Goal: Transaction & Acquisition: Purchase product/service

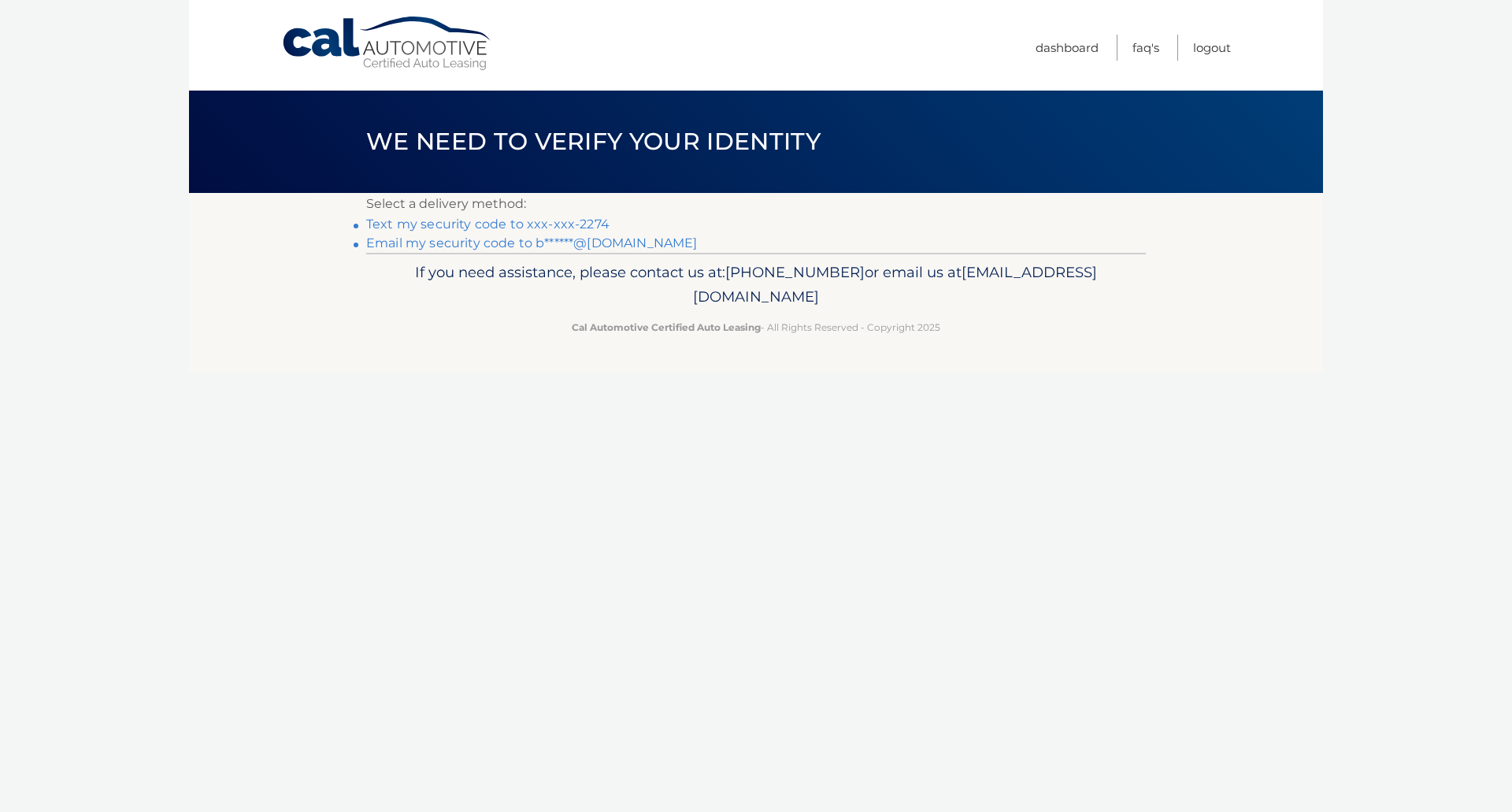
click at [589, 219] on link "Text my security code to xxx-xxx-2274" at bounding box center [488, 224] width 244 height 15
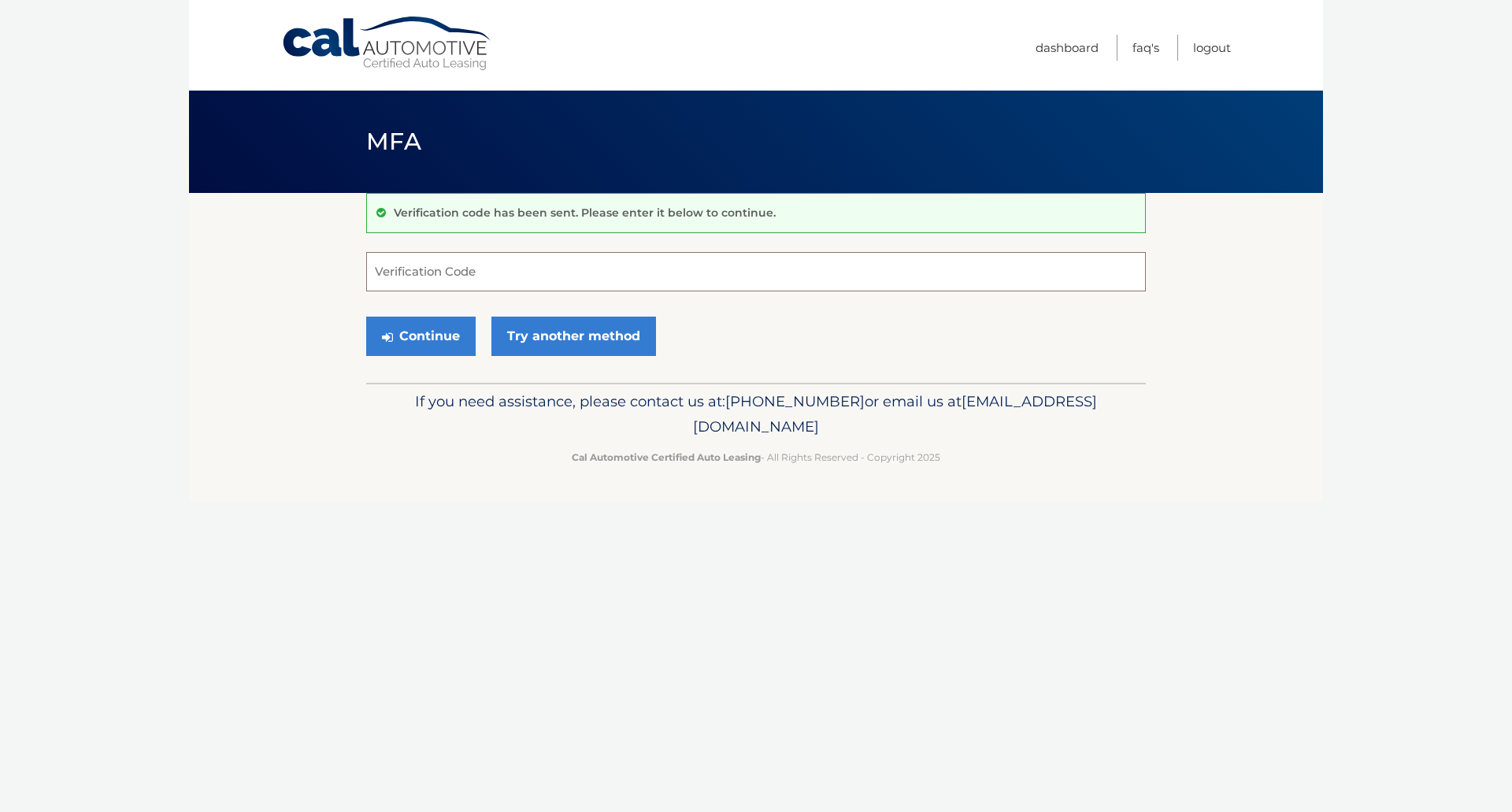
click at [388, 265] on input "Verification Code" at bounding box center [756, 271] width 780 height 40
type input "078117"
click at [430, 336] on button "Continue" at bounding box center [421, 336] width 109 height 40
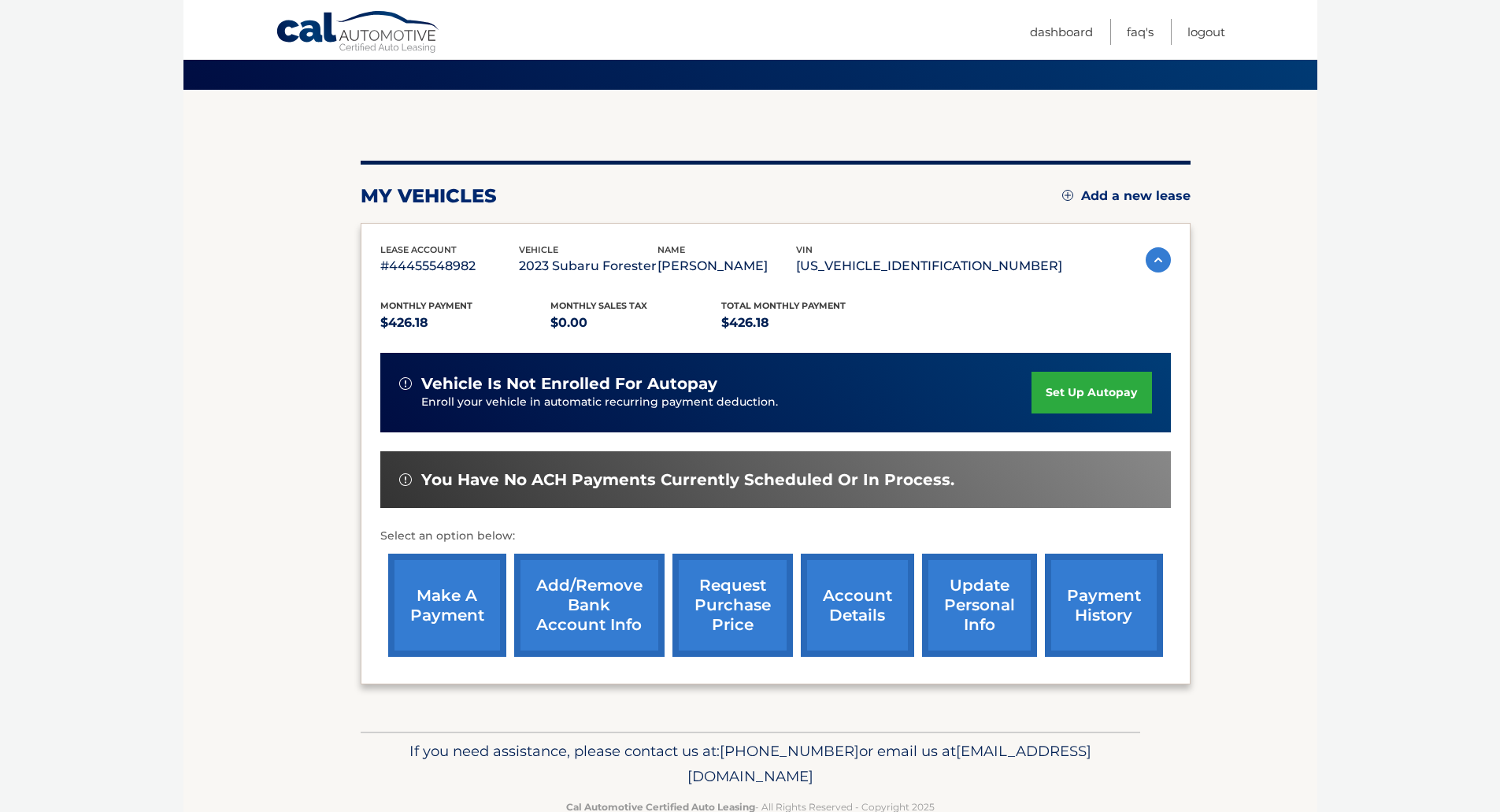
scroll to position [143, 0]
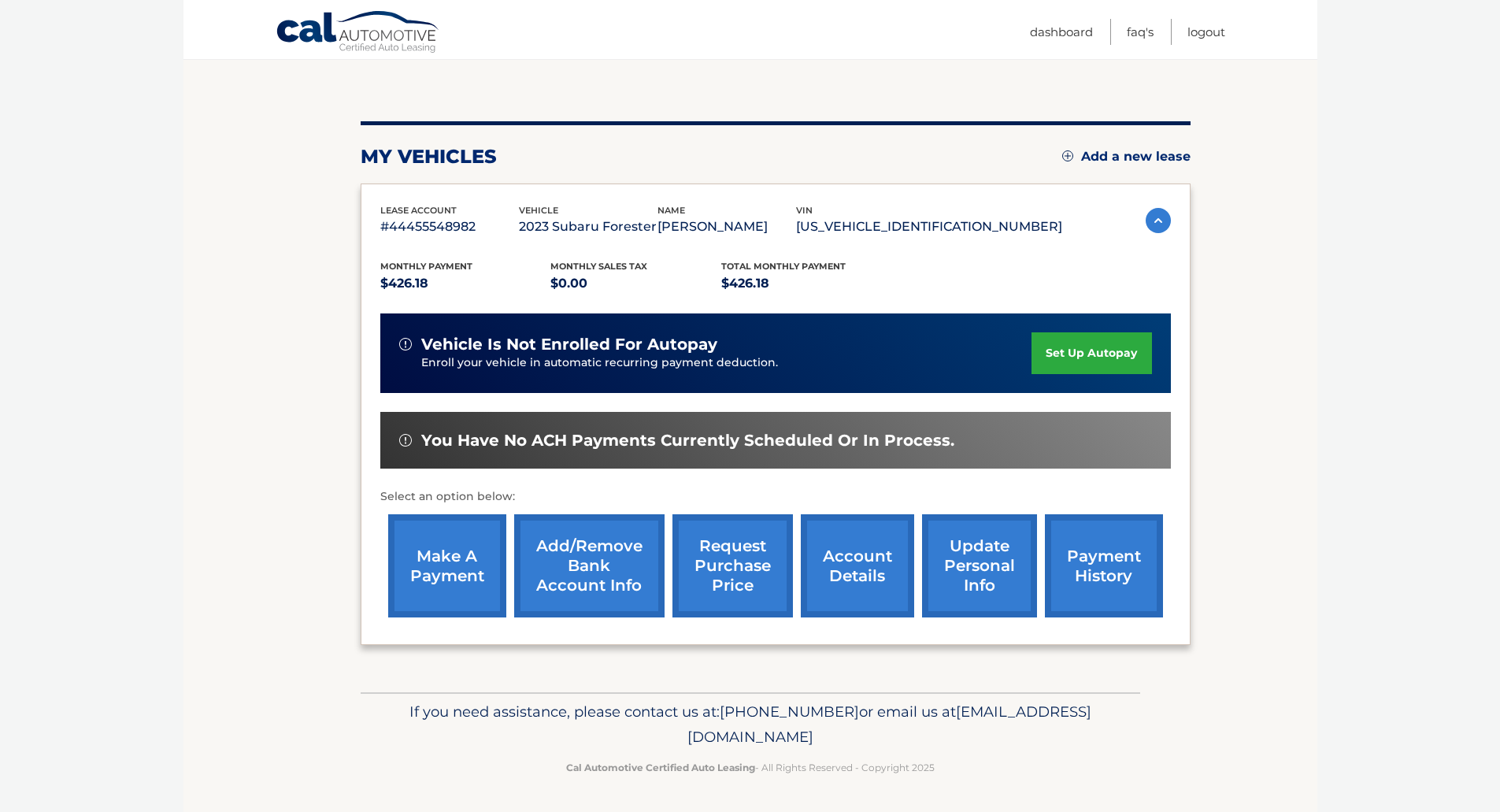
click at [452, 560] on link "make a payment" at bounding box center [447, 565] width 119 height 103
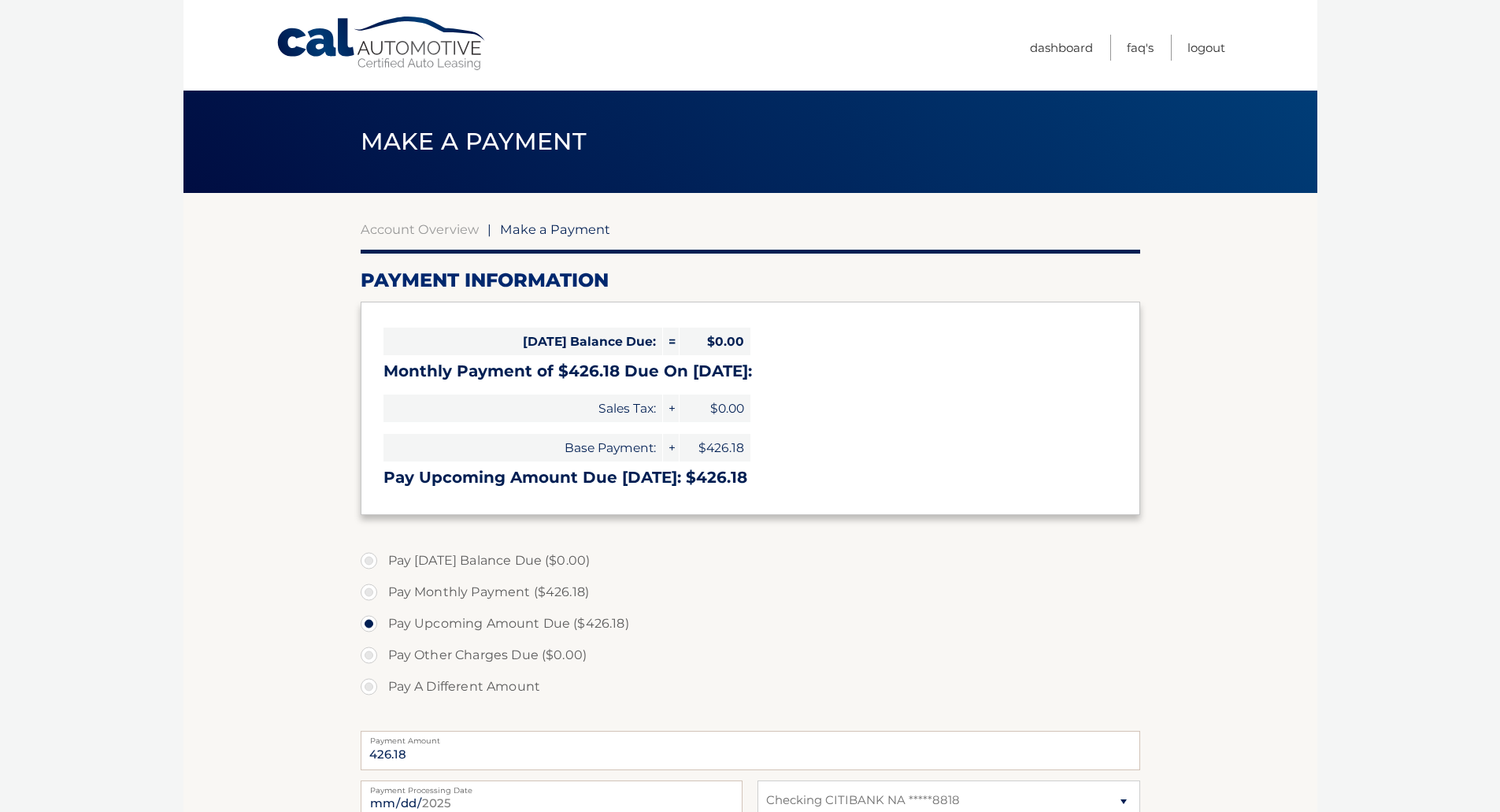
select select "NTY3ZjkxZTYtNzAwZC00MzE5LTg2Y2YtNDE3OGIyODA1ZTkx"
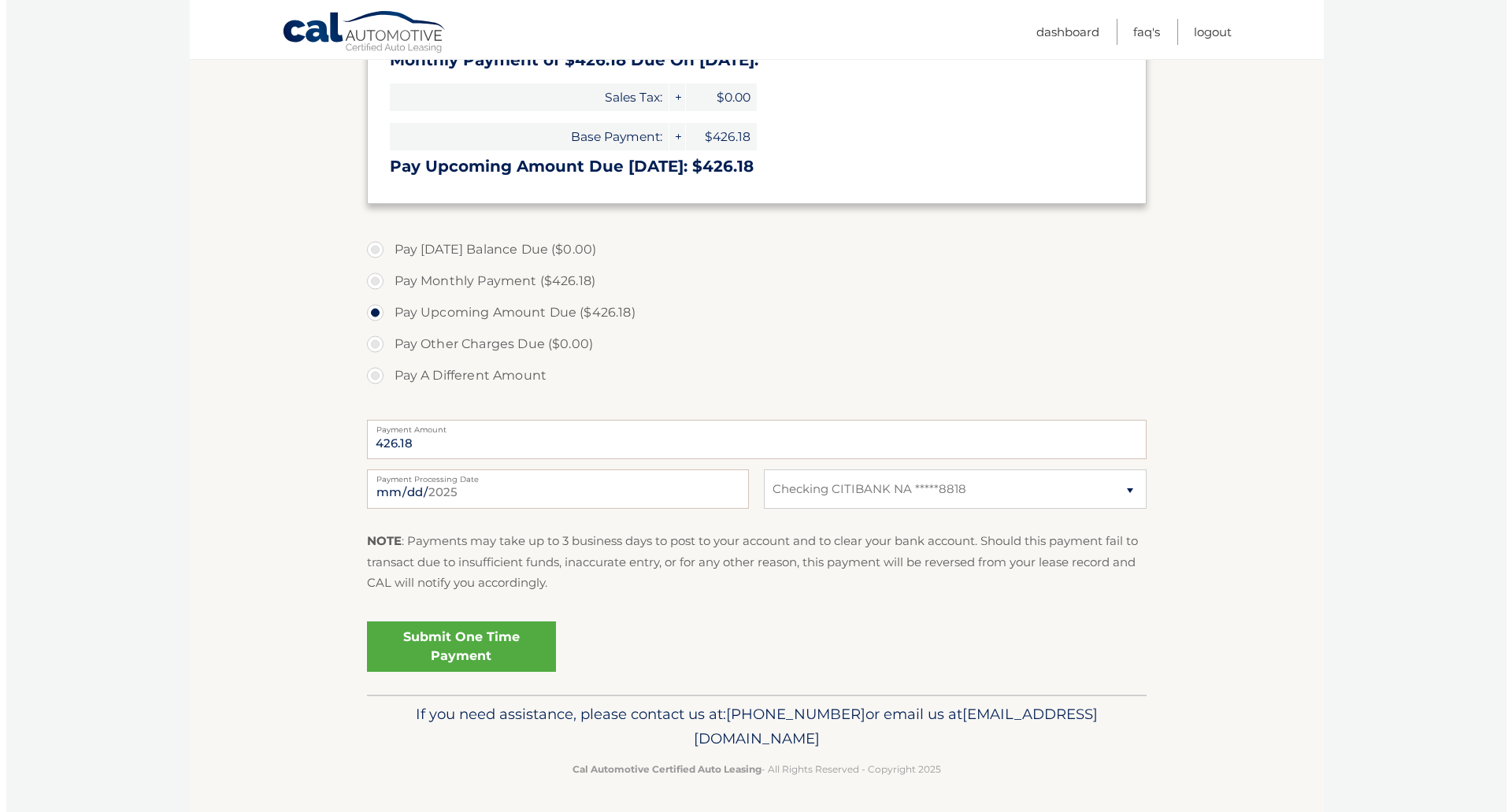
scroll to position [314, 0]
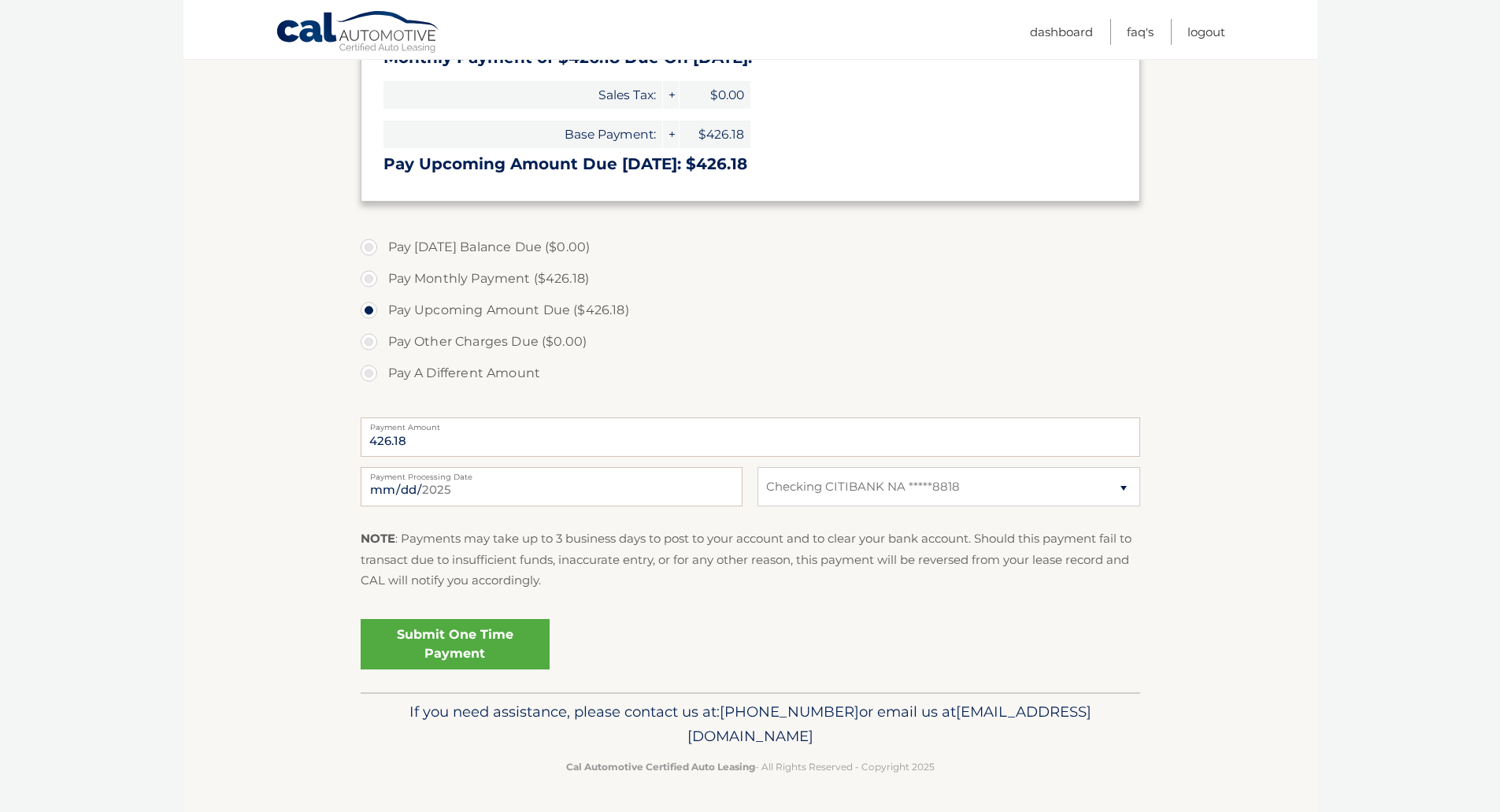
click at [469, 647] on link "Submit One Time Payment" at bounding box center [456, 644] width 189 height 50
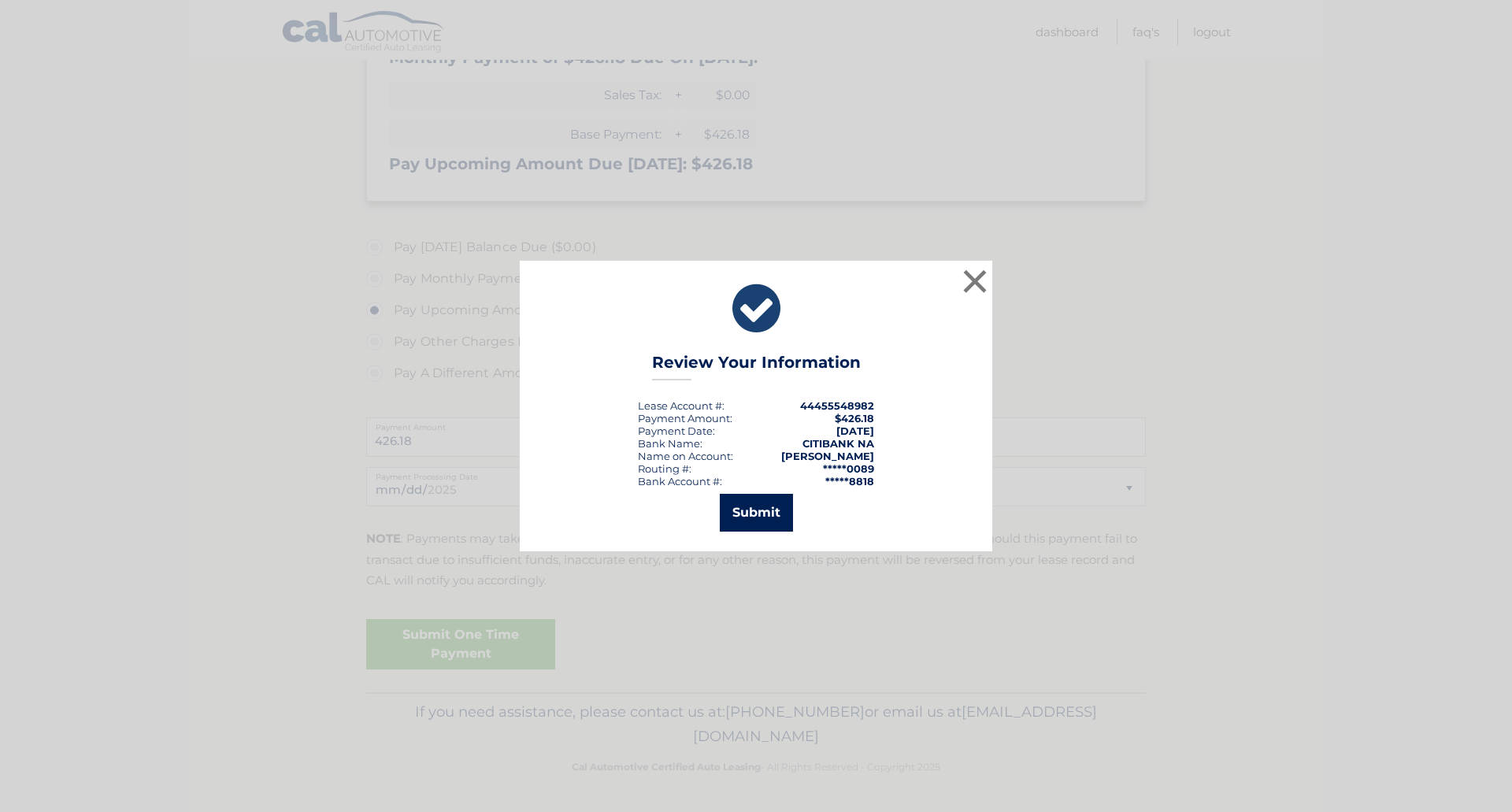
click at [761, 514] on button "Submit" at bounding box center [756, 512] width 73 height 38
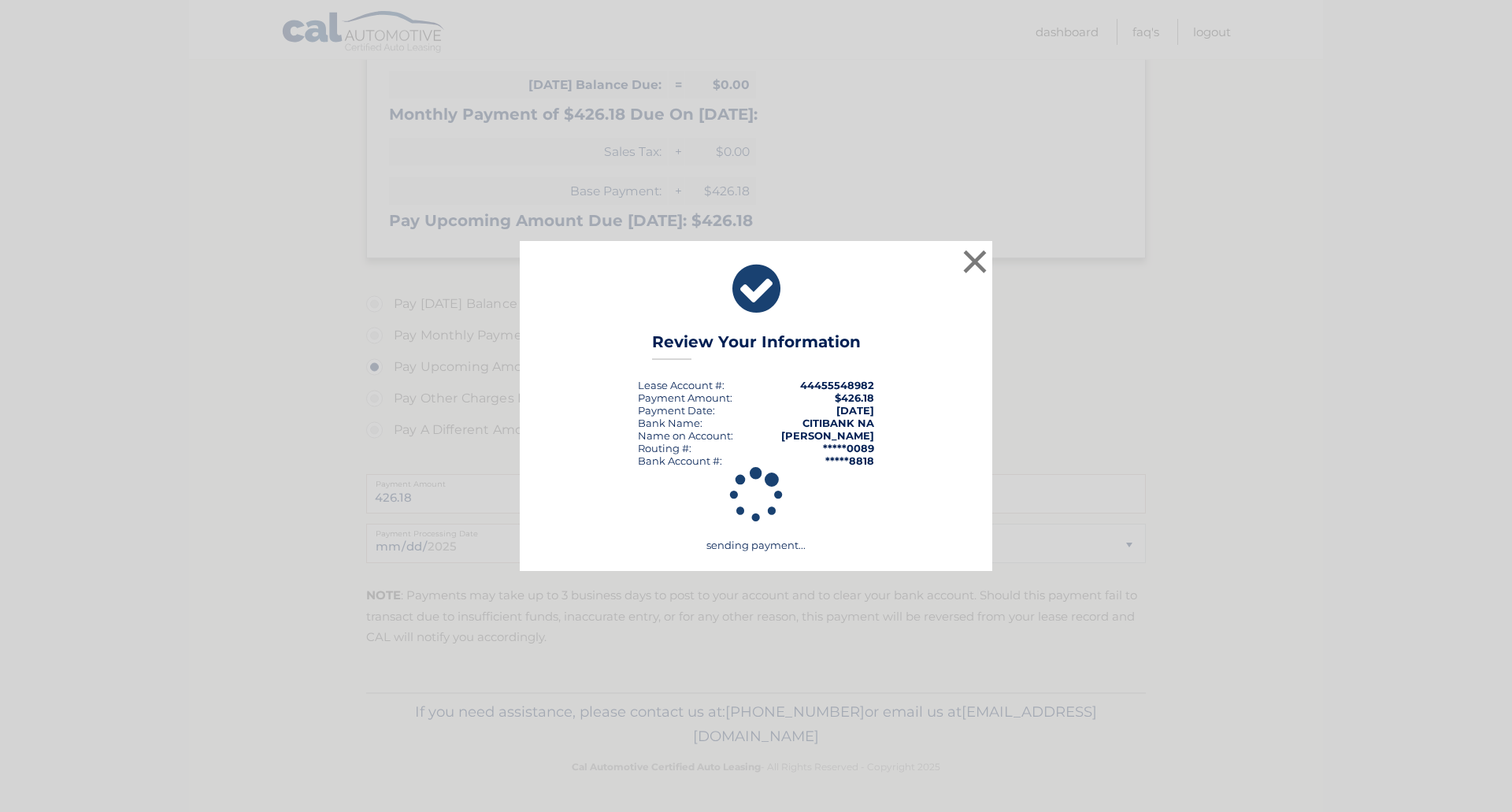
scroll to position [256, 0]
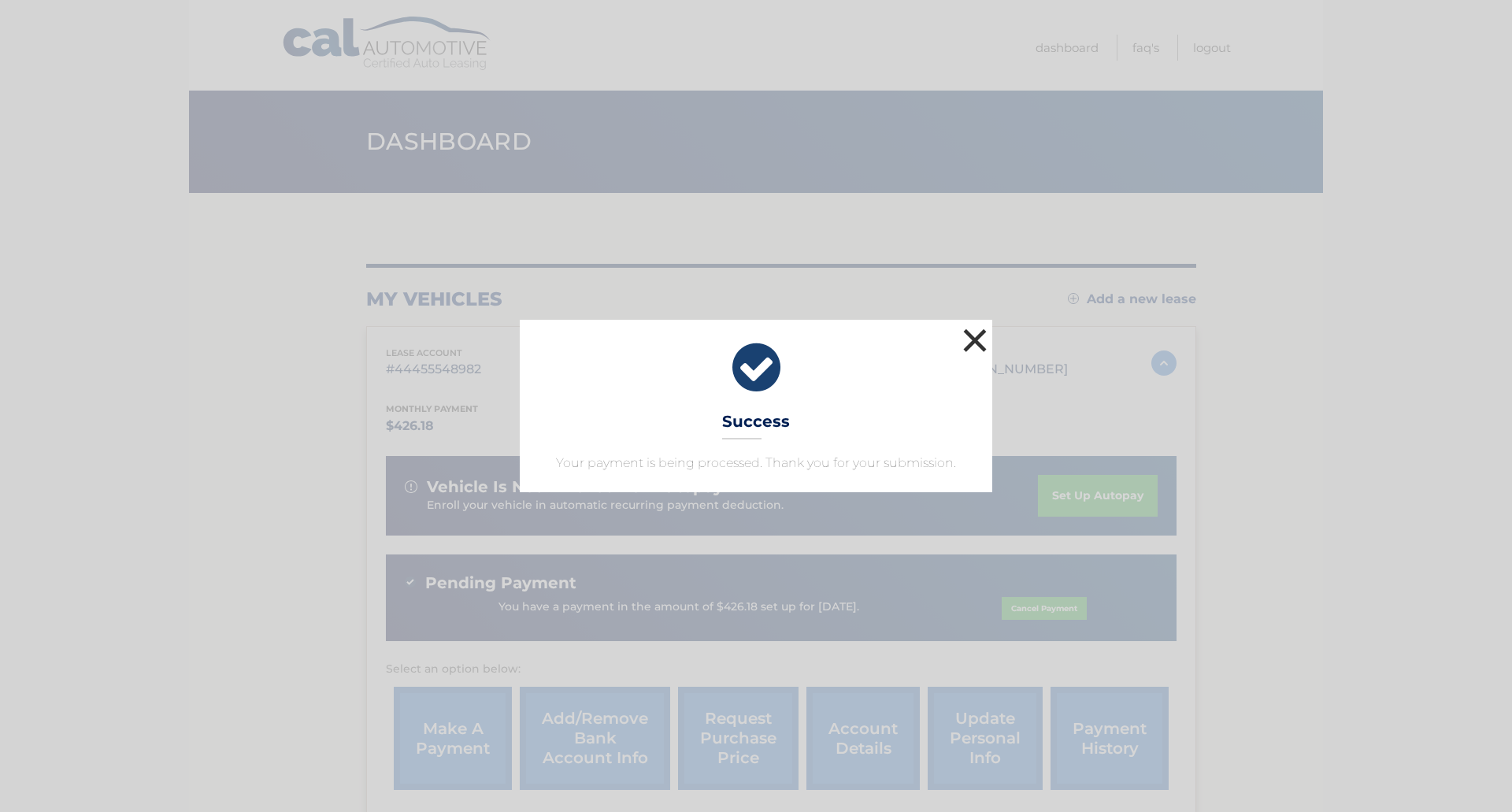
click at [969, 330] on button "×" at bounding box center [975, 340] width 31 height 31
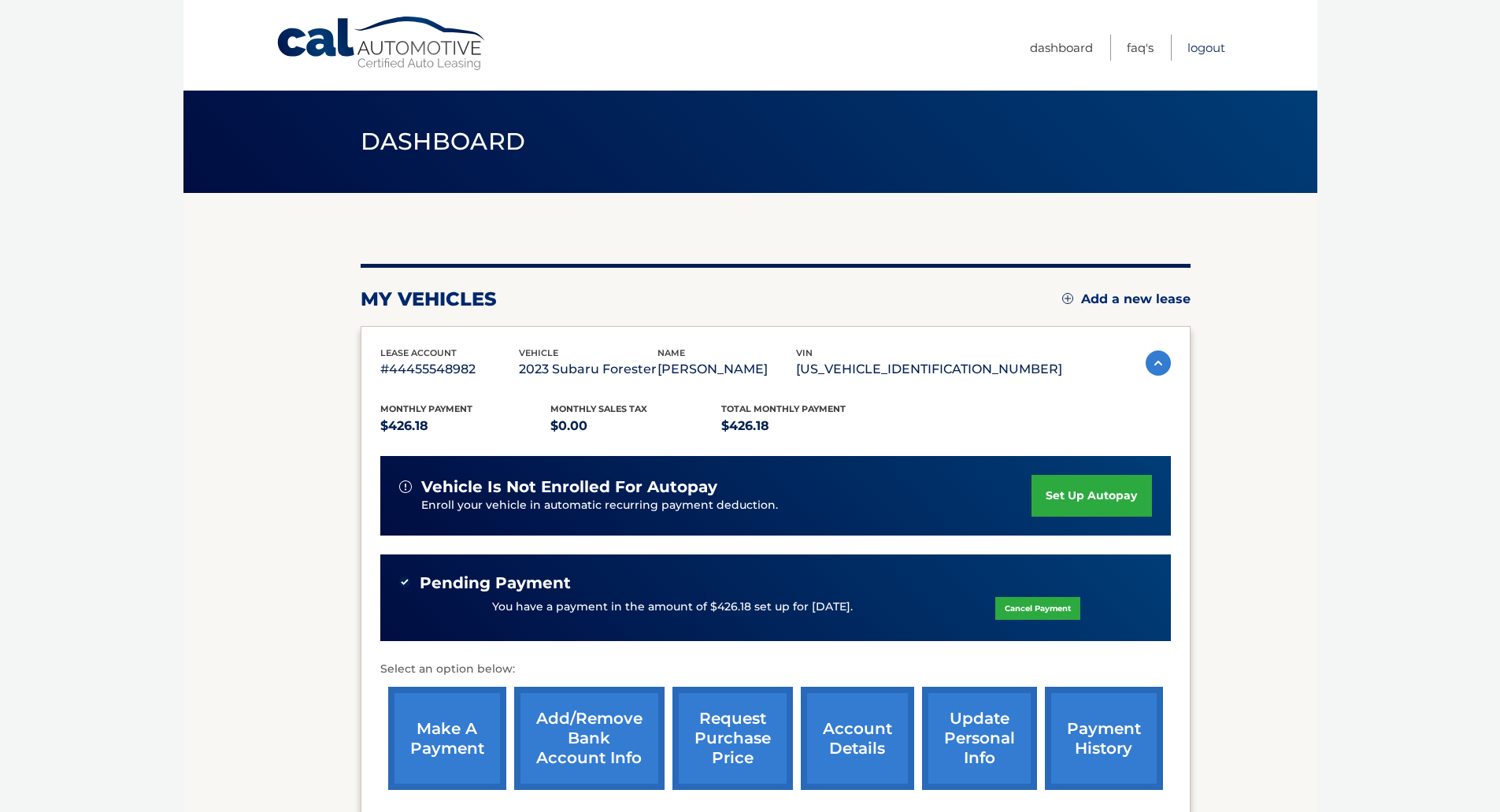
click at [1200, 42] on link "Logout" at bounding box center [1206, 47] width 38 height 26
